Goal: Information Seeking & Learning: Learn about a topic

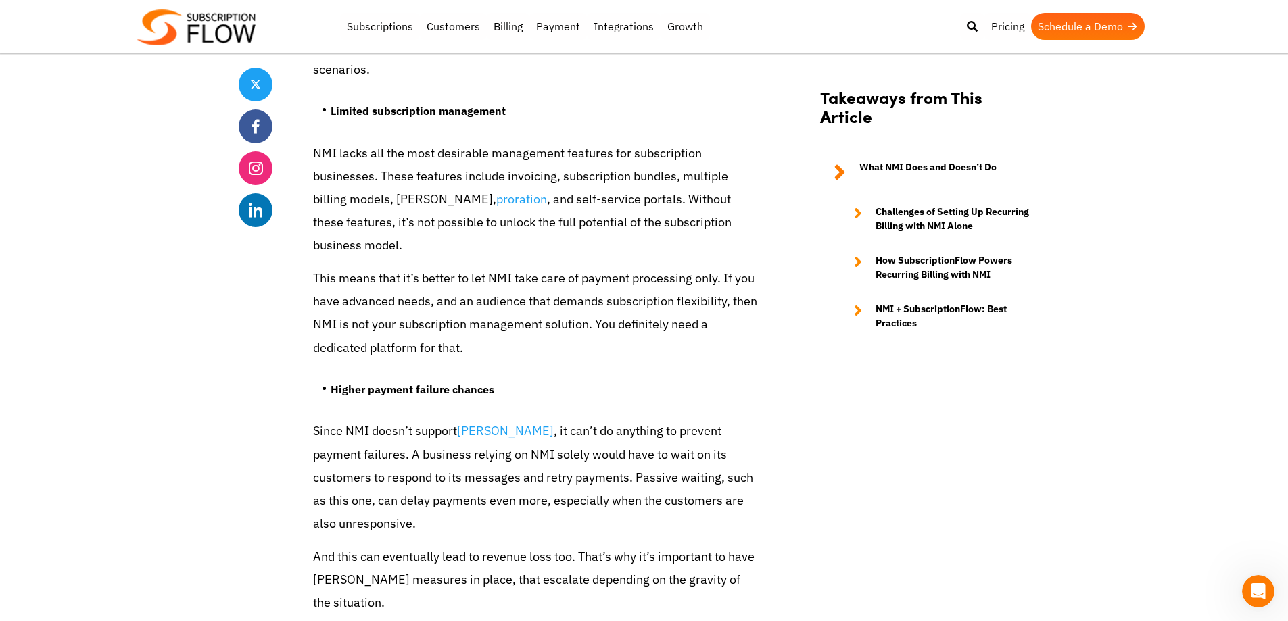
scroll to position [2637, 0]
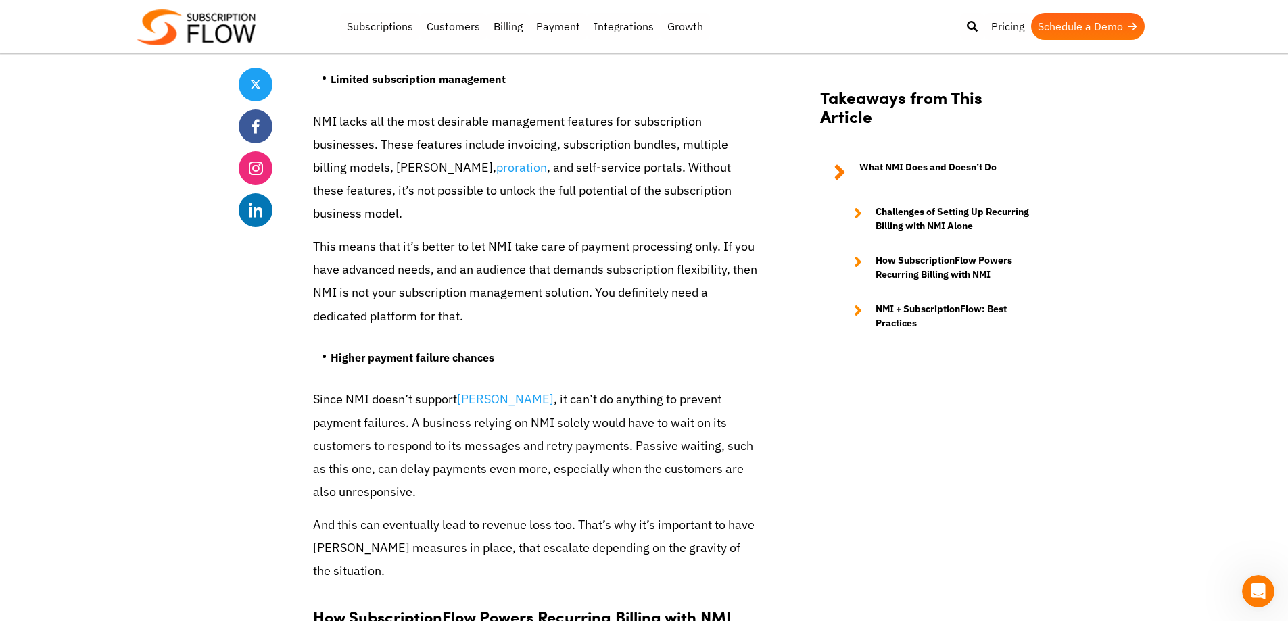
click at [483, 392] on link "dunning" at bounding box center [505, 400] width 97 height 16
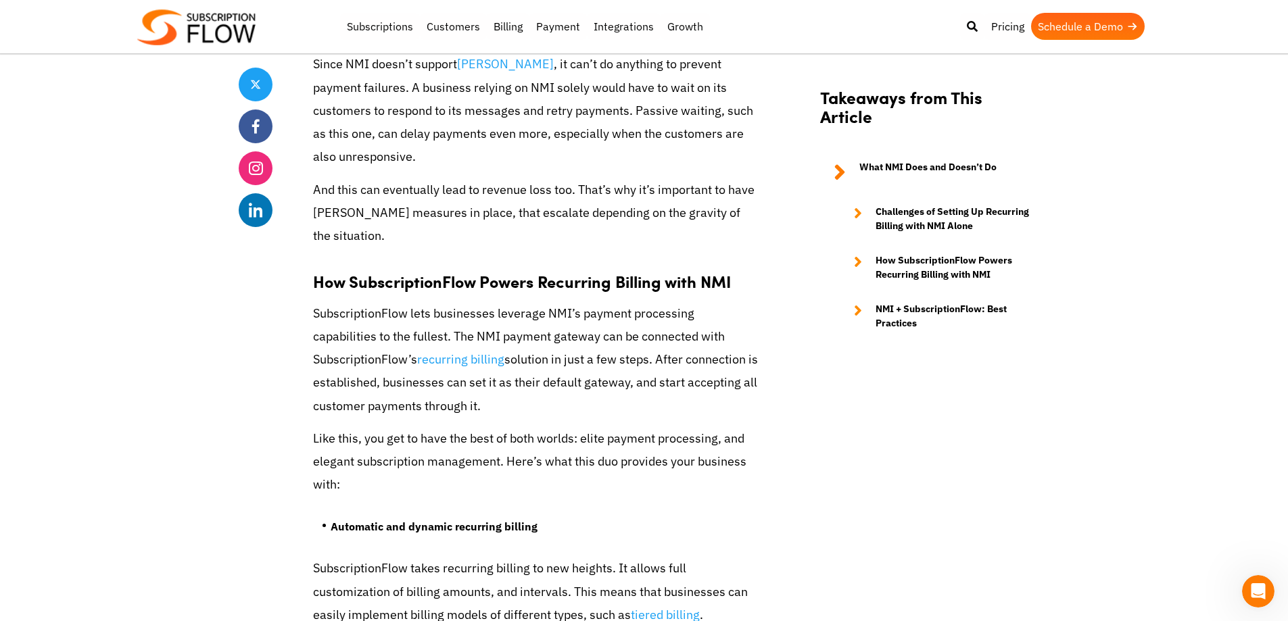
scroll to position [2975, 0]
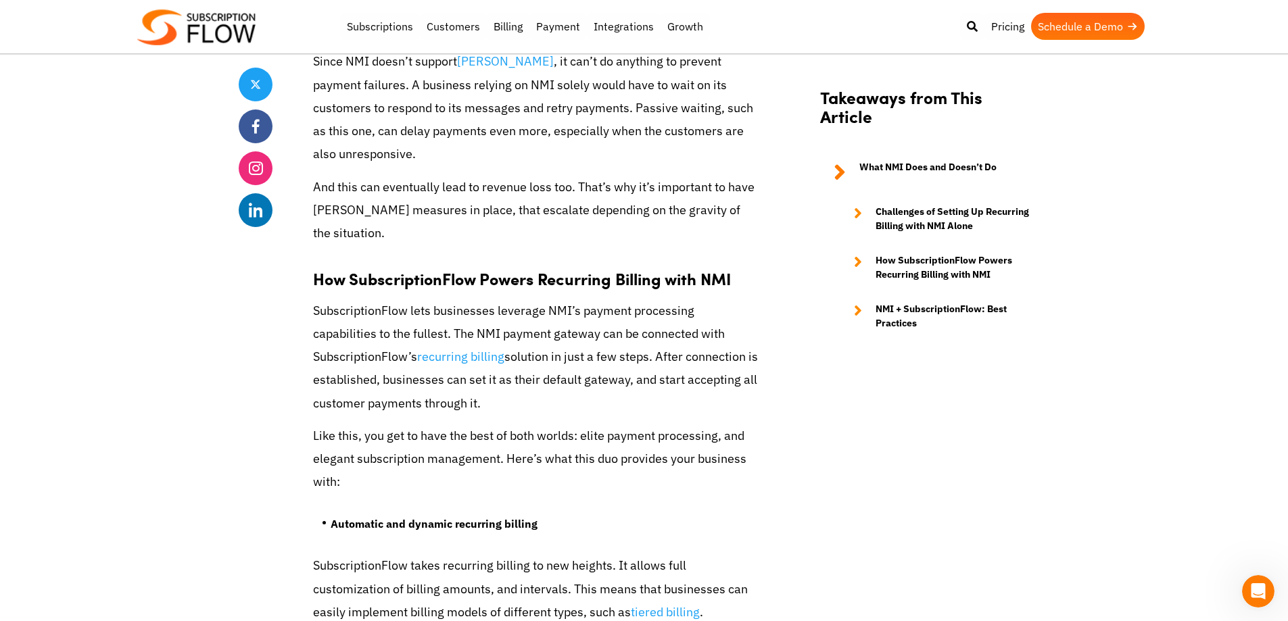
click at [1006, 335] on section "Takeaways from This Article What NMI Does and Doesn’t Do Challenges of Setting …" at bounding box center [928, 216] width 243 height 296
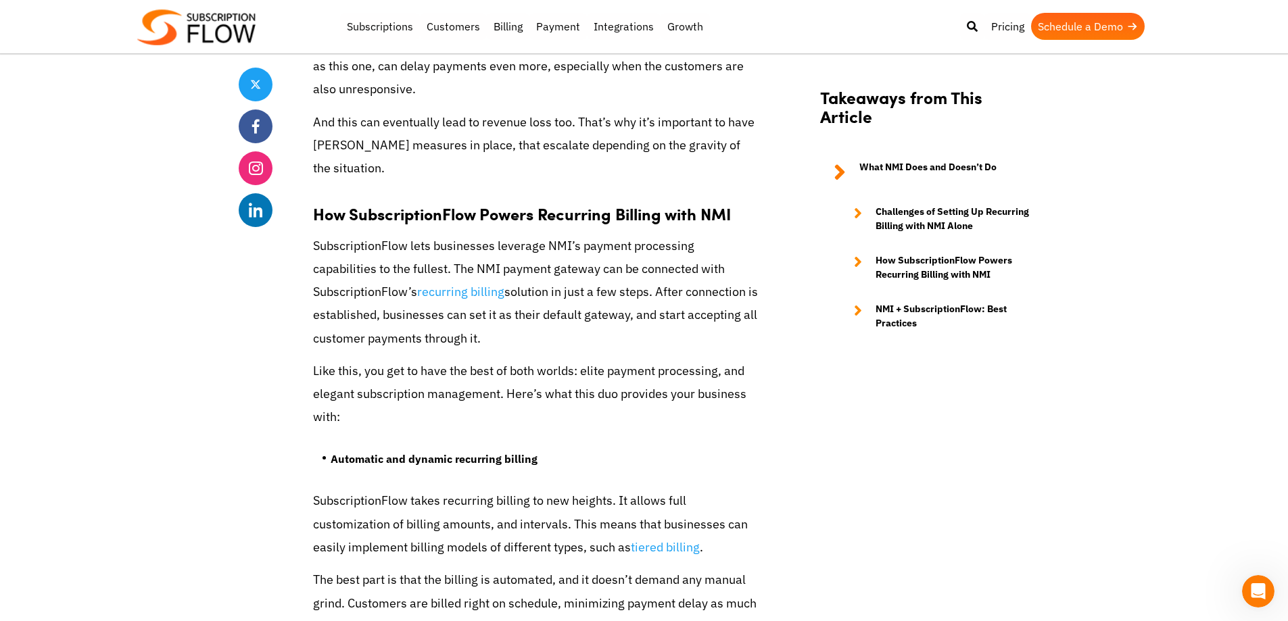
scroll to position [3043, 0]
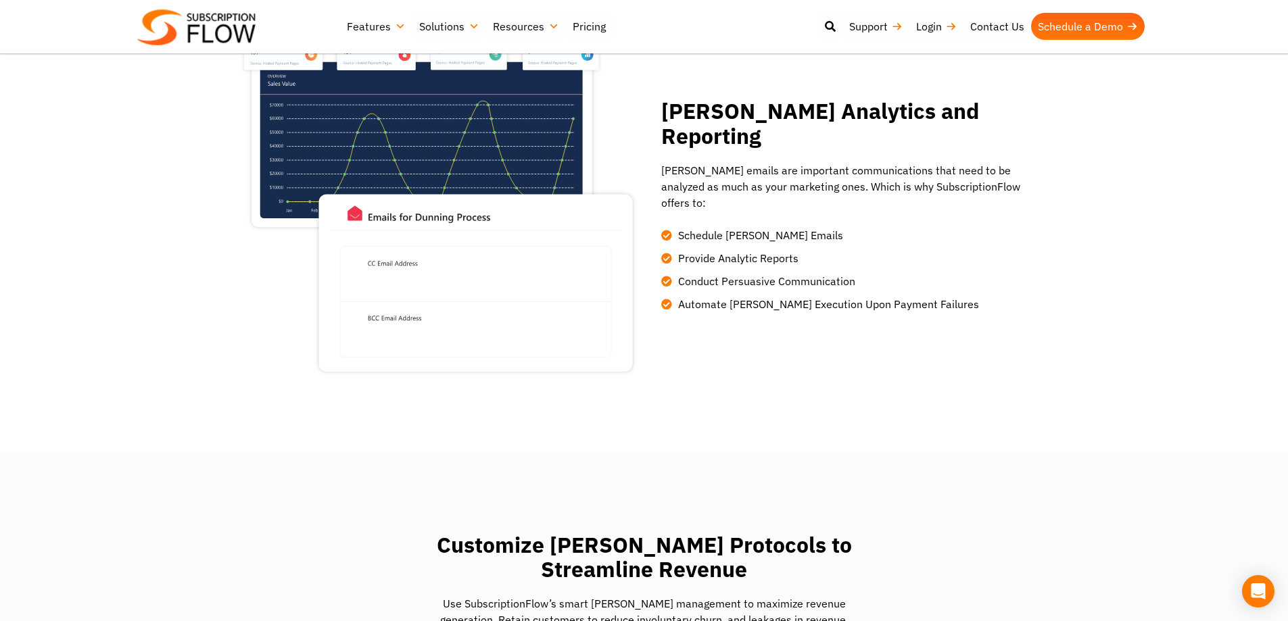
scroll to position [1285, 0]
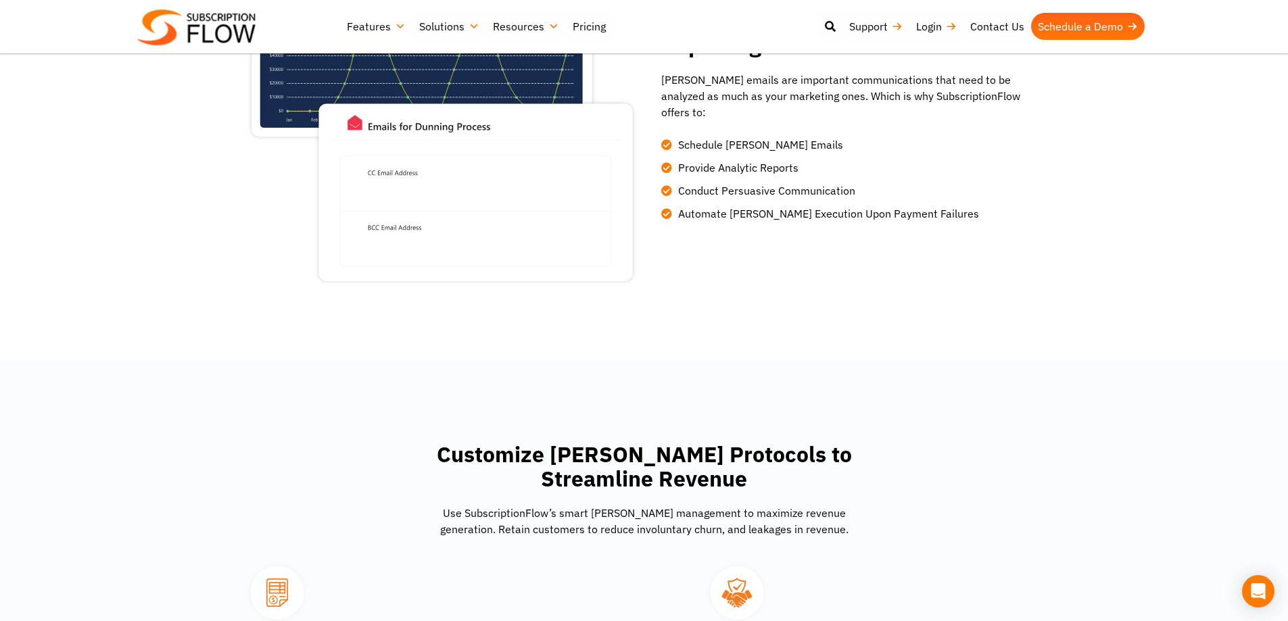
click at [770, 206] on span "Automate [PERSON_NAME] Execution Upon Payment Failures" at bounding box center [827, 214] width 304 height 16
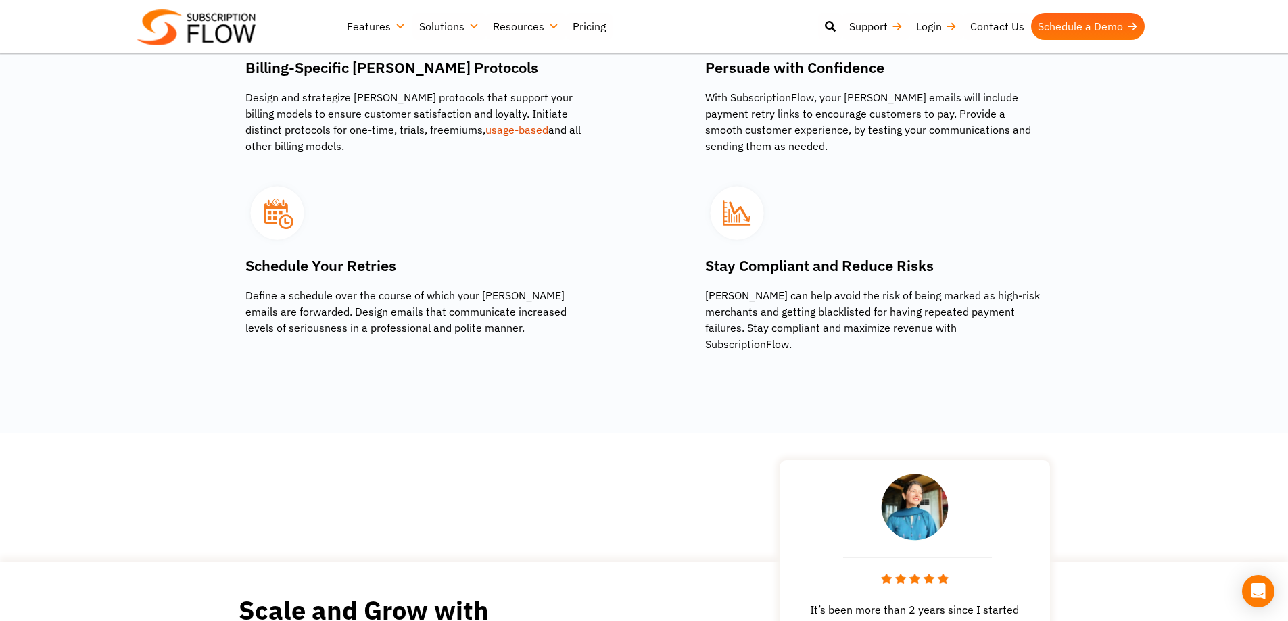
scroll to position [1893, 0]
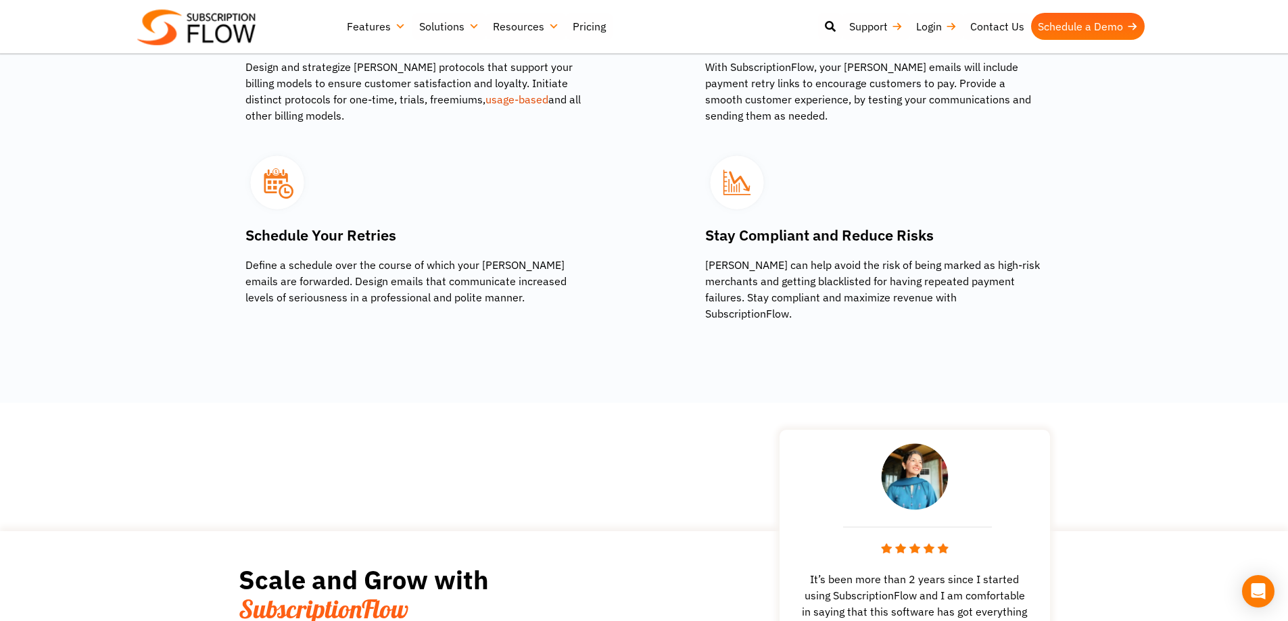
click at [318, 240] on h3 "Schedule Your Retries" at bounding box center [414, 235] width 338 height 22
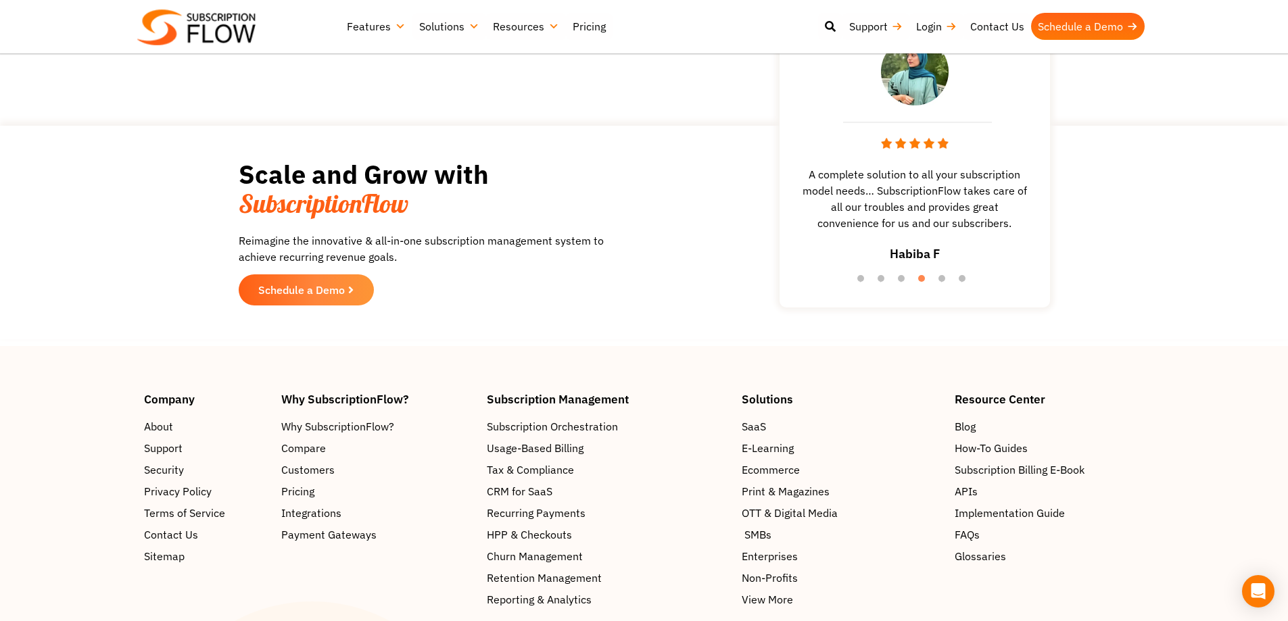
scroll to position [2367, 0]
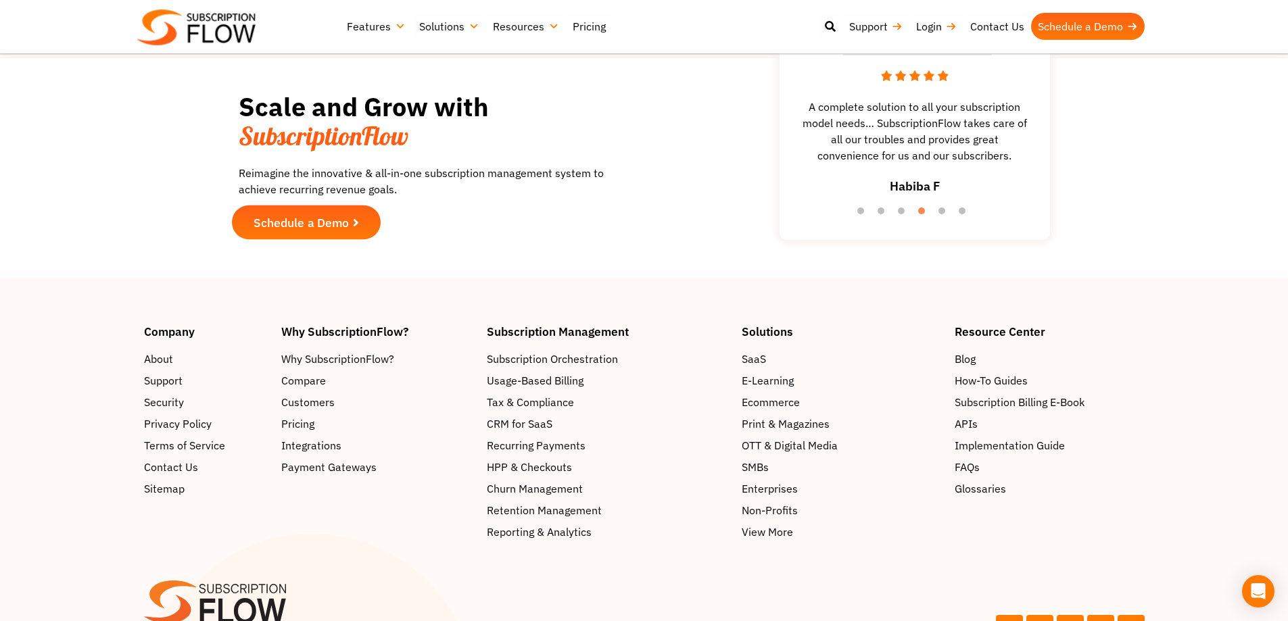
click at [332, 217] on span "Schedule a Demo" at bounding box center [301, 223] width 95 height 12
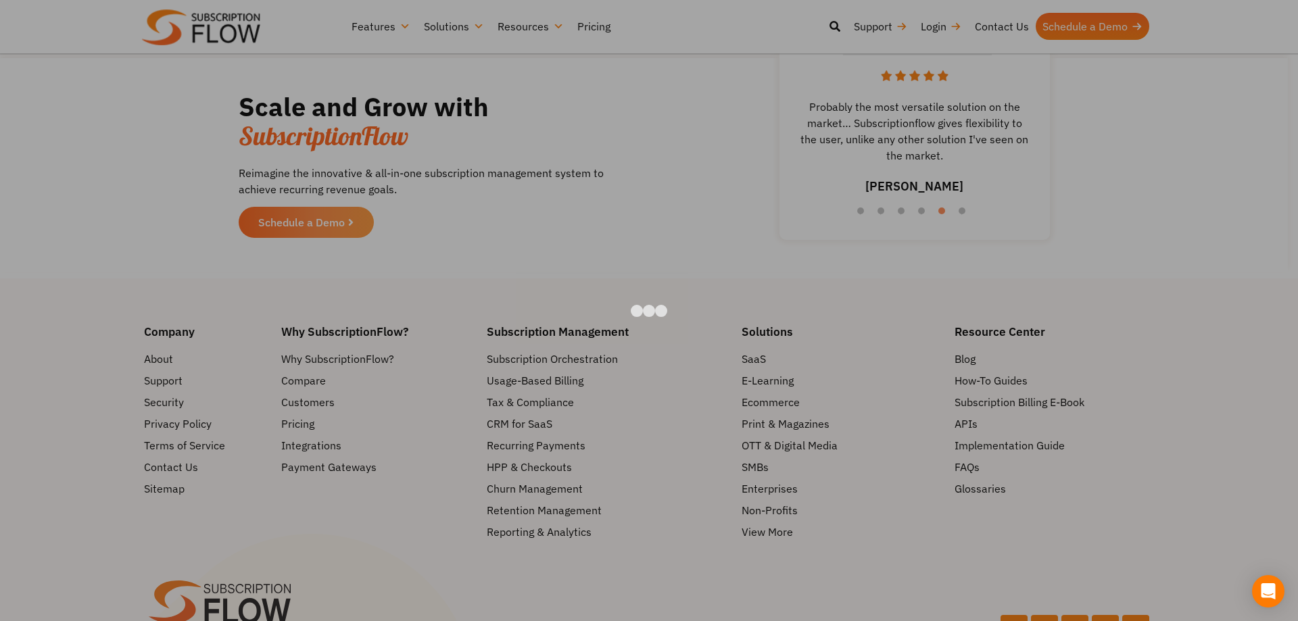
click at [657, 38] on div at bounding box center [649, 310] width 1298 height 621
